Goal: Navigation & Orientation: Go to known website

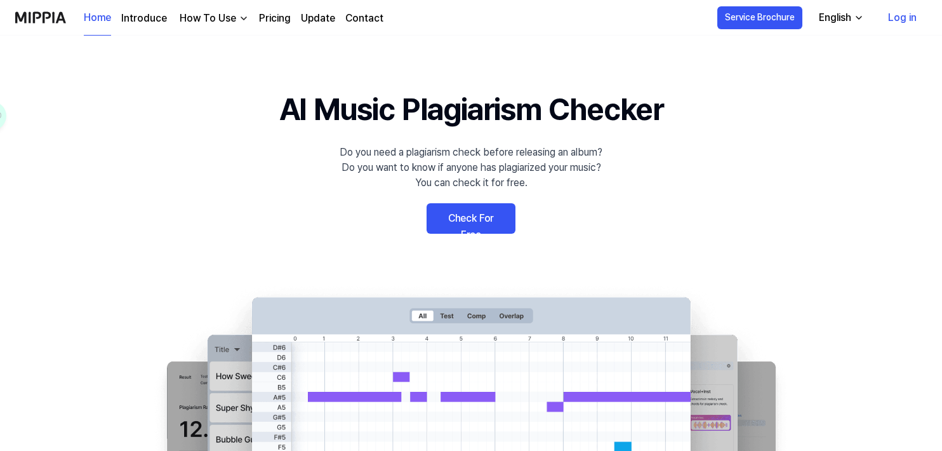
scroll to position [190, 0]
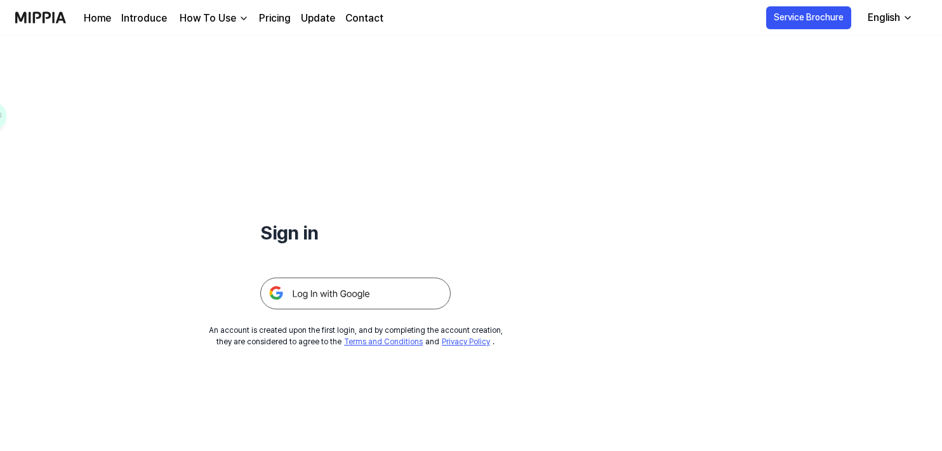
click at [354, 297] on img at bounding box center [355, 293] width 190 height 32
